Goal: Information Seeking & Learning: Learn about a topic

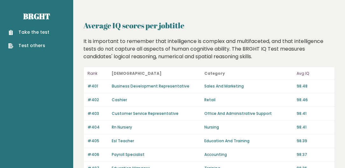
drag, startPoint x: 595, startPoint y: 0, endPoint x: 257, endPoint y: 62, distance: 344.0
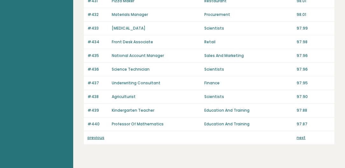
scroll to position [507, 0]
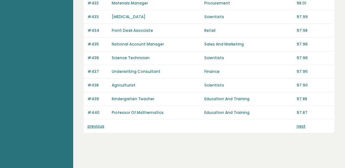
click at [302, 124] on link "next" at bounding box center [301, 126] width 9 height 5
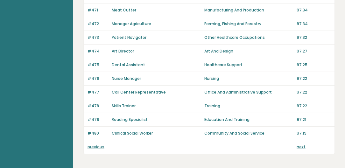
scroll to position [507, 0]
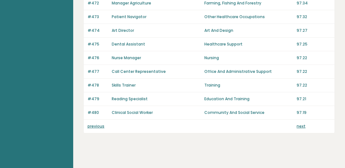
click at [302, 124] on link "next" at bounding box center [301, 126] width 9 height 5
